Goal: Task Accomplishment & Management: Use online tool/utility

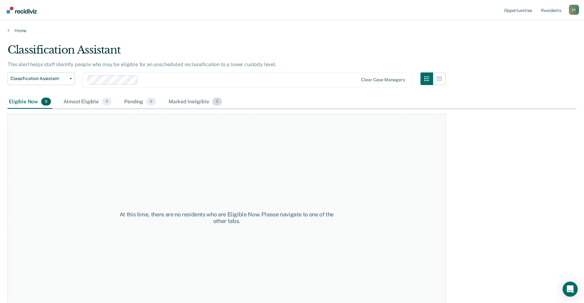
click at [196, 101] on div "Marked Ineligible 2" at bounding box center [195, 102] width 56 height 14
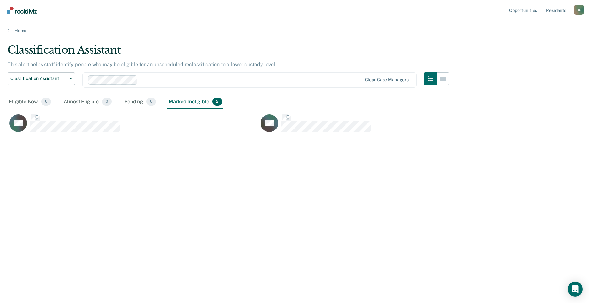
scroll to position [207, 569]
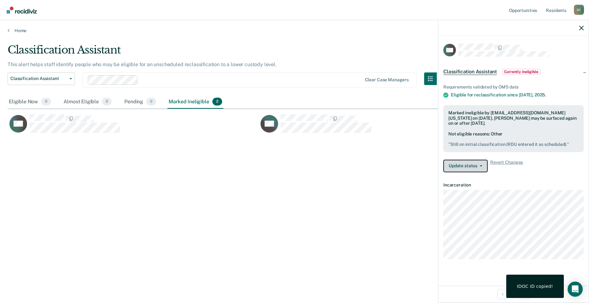
click at [469, 166] on button "Update status" at bounding box center [465, 165] width 44 height 13
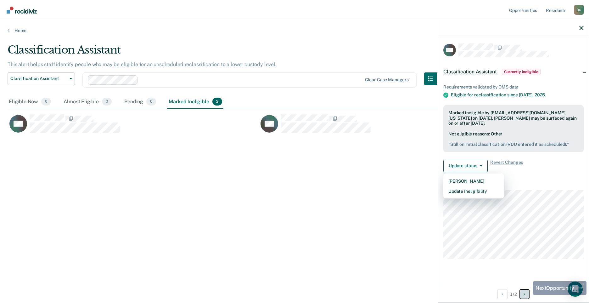
click at [527, 294] on button "Next Opportunity" at bounding box center [524, 294] width 10 height 10
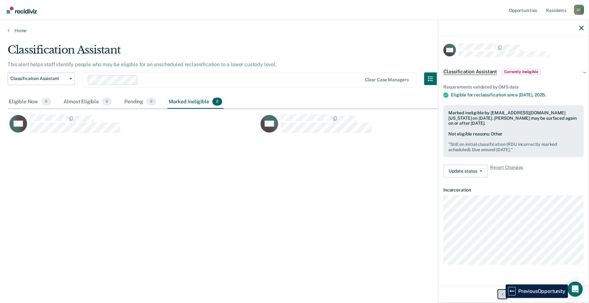
click at [501, 297] on button "Previous Opportunity" at bounding box center [502, 294] width 10 height 10
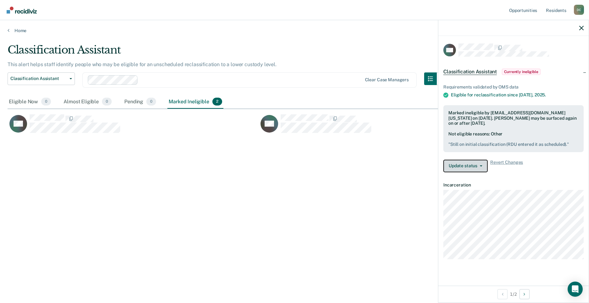
click at [466, 167] on button "Update status" at bounding box center [465, 165] width 44 height 13
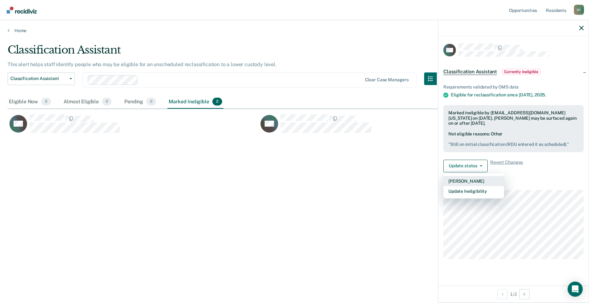
click at [463, 180] on button "[PERSON_NAME]" at bounding box center [473, 181] width 61 height 10
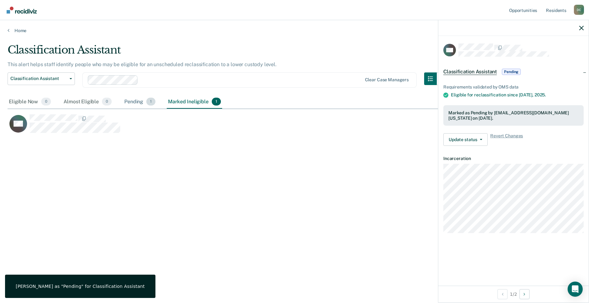
click at [133, 100] on div "Pending 1" at bounding box center [140, 102] width 34 height 14
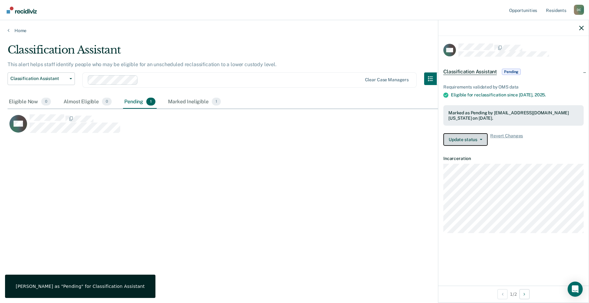
click at [470, 142] on button "Update status" at bounding box center [465, 139] width 44 height 13
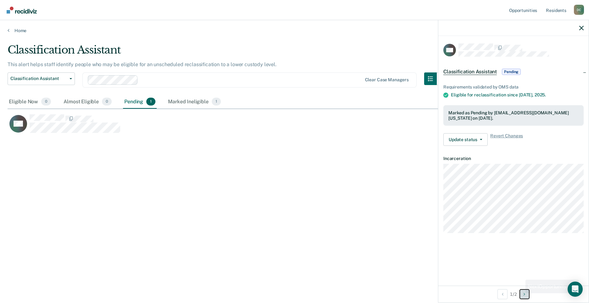
click at [523, 292] on button "Next Opportunity" at bounding box center [524, 294] width 10 height 10
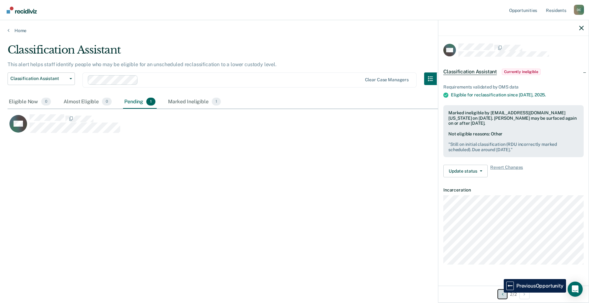
click at [499, 292] on button "Previous Opportunity" at bounding box center [502, 294] width 10 height 10
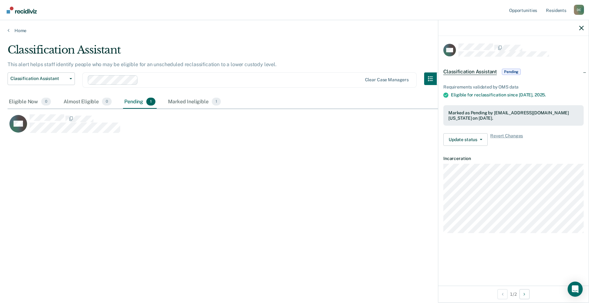
click at [541, 293] on div "1 / 2" at bounding box center [513, 293] width 150 height 17
click at [524, 293] on icon "Next Opportunity" at bounding box center [524, 294] width 2 height 4
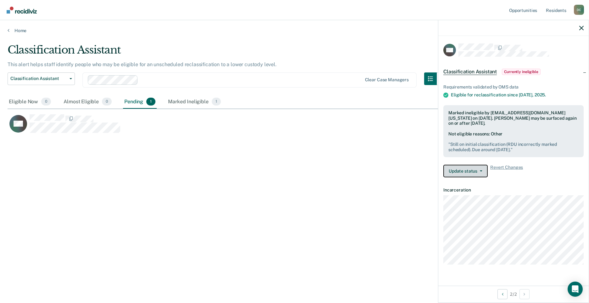
click at [465, 175] on button "Update status" at bounding box center [465, 170] width 44 height 13
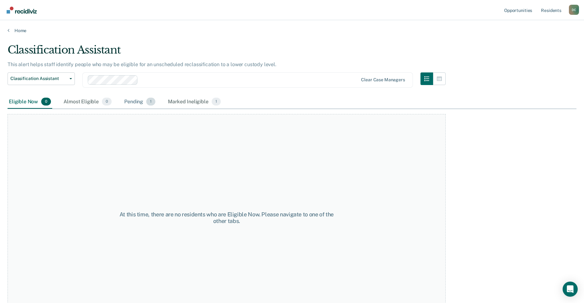
click at [134, 103] on div "Pending 1" at bounding box center [140, 102] width 34 height 14
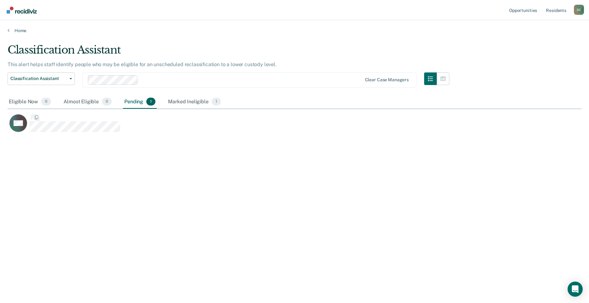
scroll to position [207, 569]
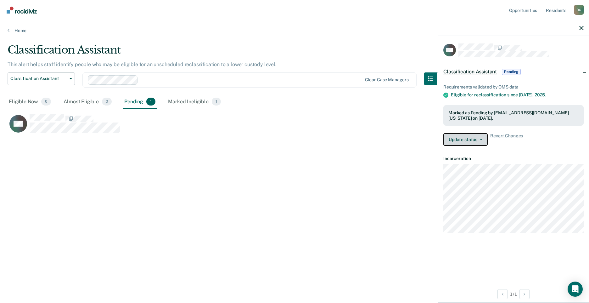
drag, startPoint x: 467, startPoint y: 133, endPoint x: 469, endPoint y: 136, distance: 3.4
click at [468, 135] on button "Update status" at bounding box center [465, 139] width 44 height 13
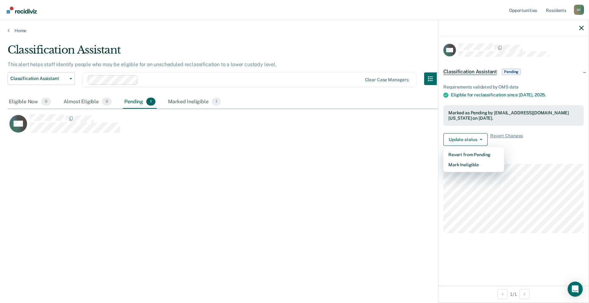
click at [584, 70] on div "Classification Assistant Pending" at bounding box center [513, 72] width 150 height 20
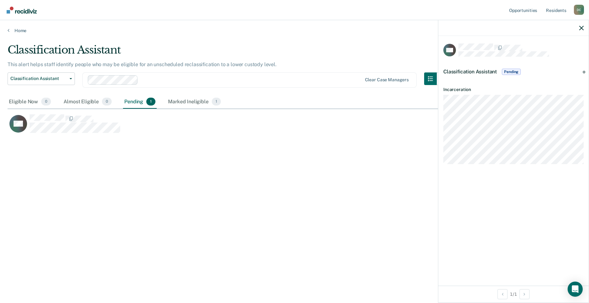
click at [584, 70] on div "Classification Assistant Pending" at bounding box center [513, 72] width 150 height 20
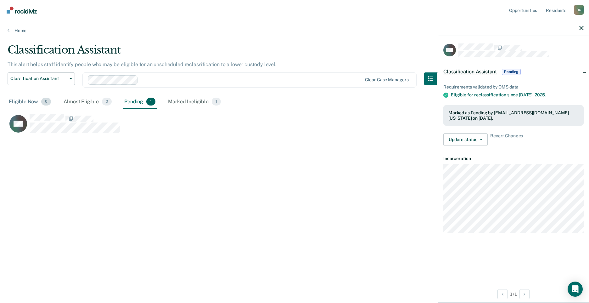
click at [21, 103] on div "Eligible Now 0" at bounding box center [30, 102] width 45 height 14
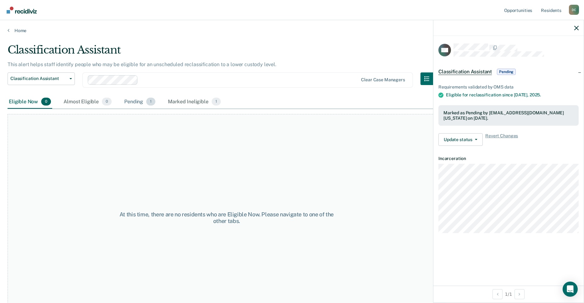
click at [141, 103] on div "Pending 1" at bounding box center [140, 102] width 34 height 14
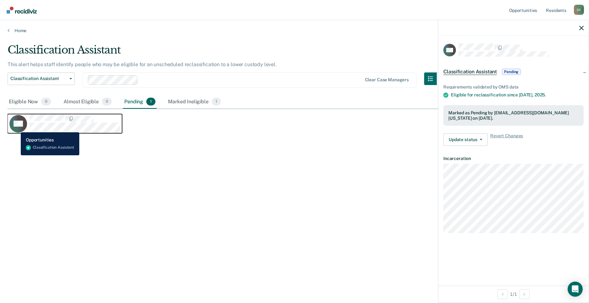
click at [16, 127] on icon "CaseloadOpportunityCell-140904" at bounding box center [20, 129] width 24 height 20
click at [21, 128] on icon "CaseloadOpportunityCell-140904" at bounding box center [22, 123] width 15 height 20
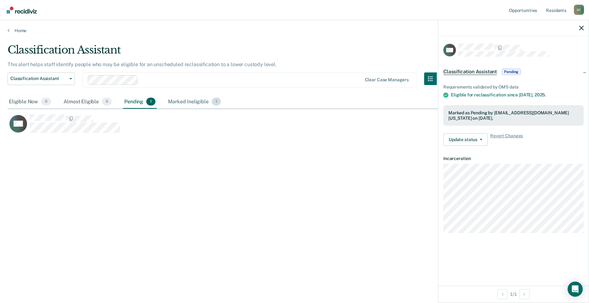
click at [201, 97] on div "Marked Ineligible 1" at bounding box center [194, 102] width 55 height 14
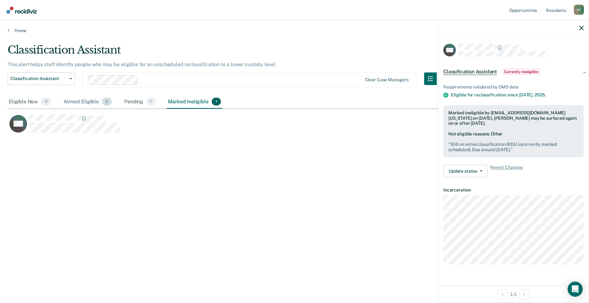
click at [68, 102] on div "Almost Eligible 0" at bounding box center [87, 102] width 51 height 14
